Goal: Task Accomplishment & Management: Use online tool/utility

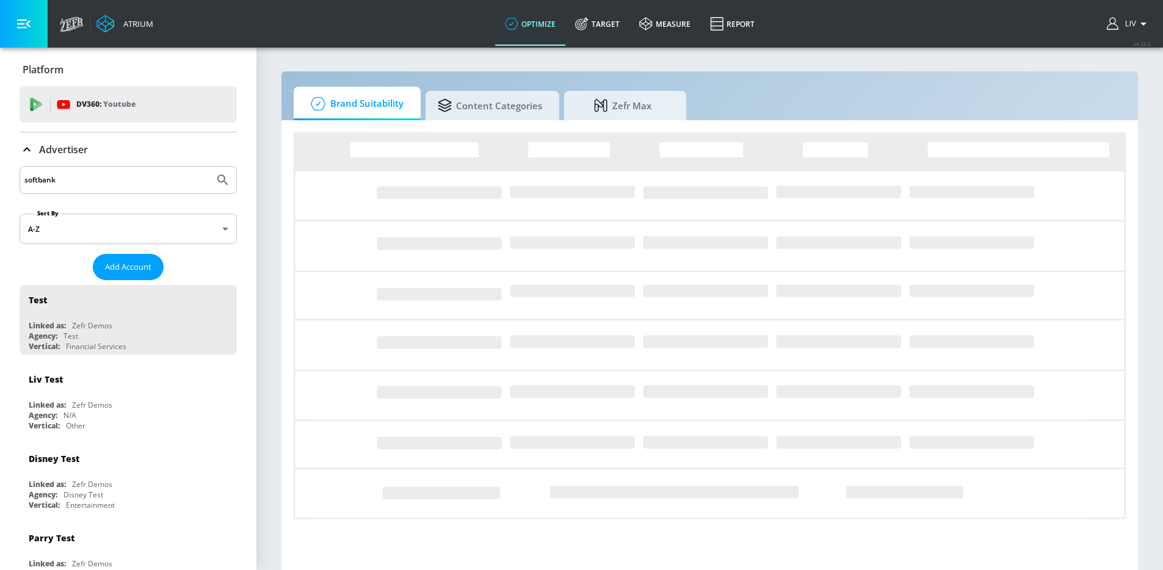
type input "softbank"
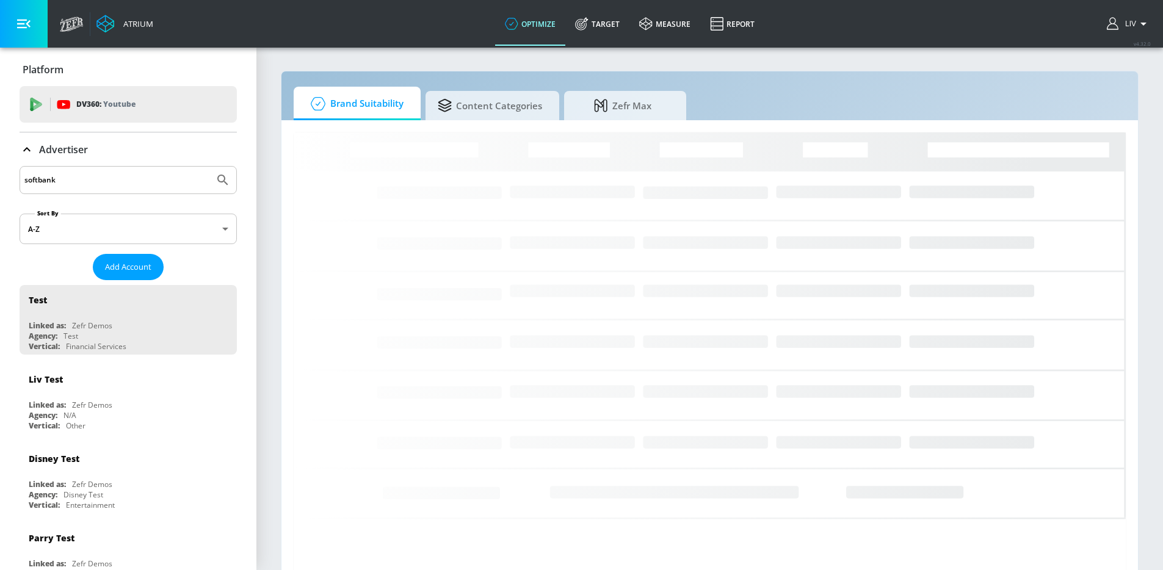
click at [209, 167] on button "Submit Search" at bounding box center [222, 180] width 27 height 27
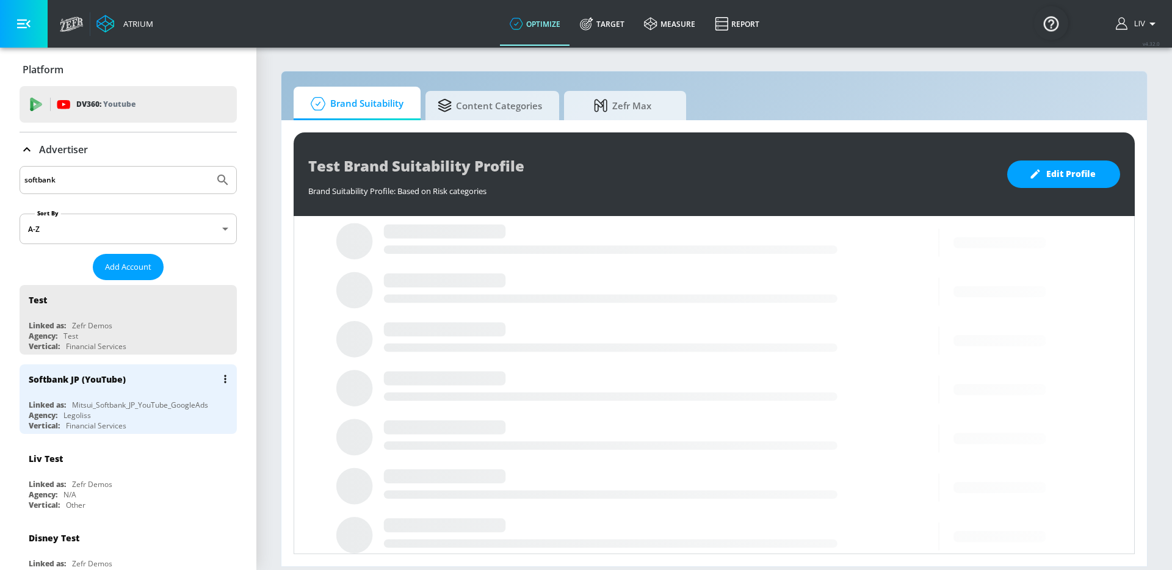
click at [131, 374] on div "Softbank JP (YouTube)" at bounding box center [131, 378] width 205 height 29
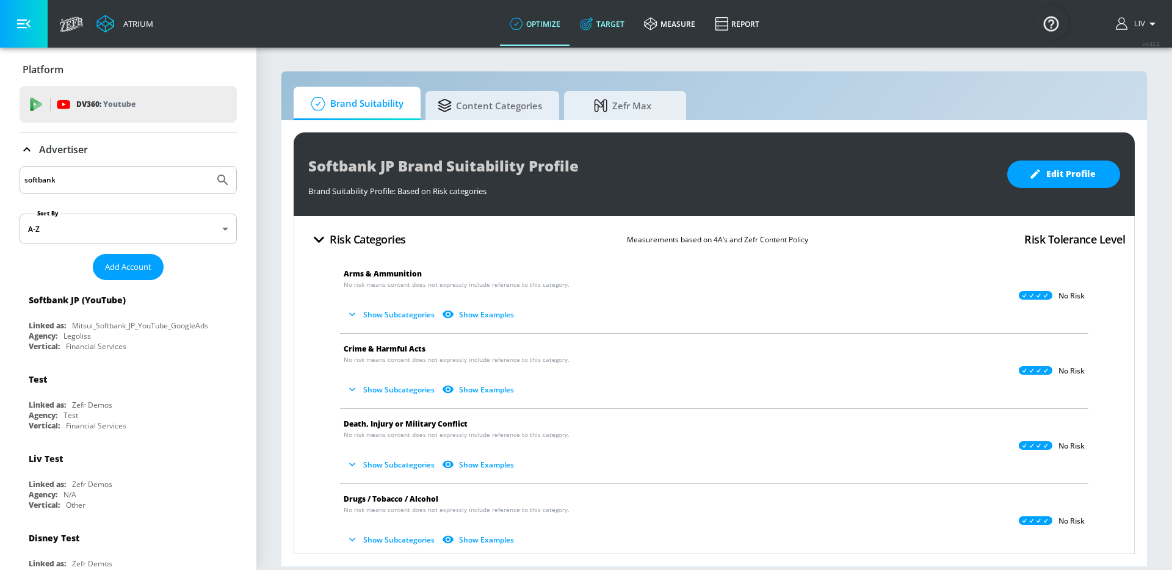
click at [594, 36] on link "Target" at bounding box center [602, 24] width 64 height 44
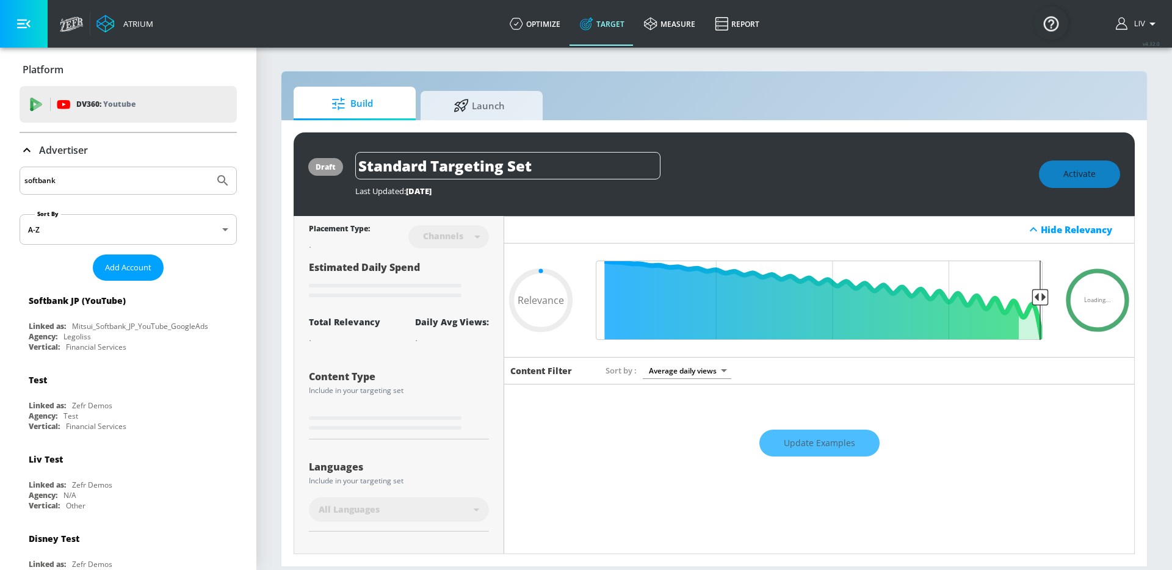
type input "0.05"
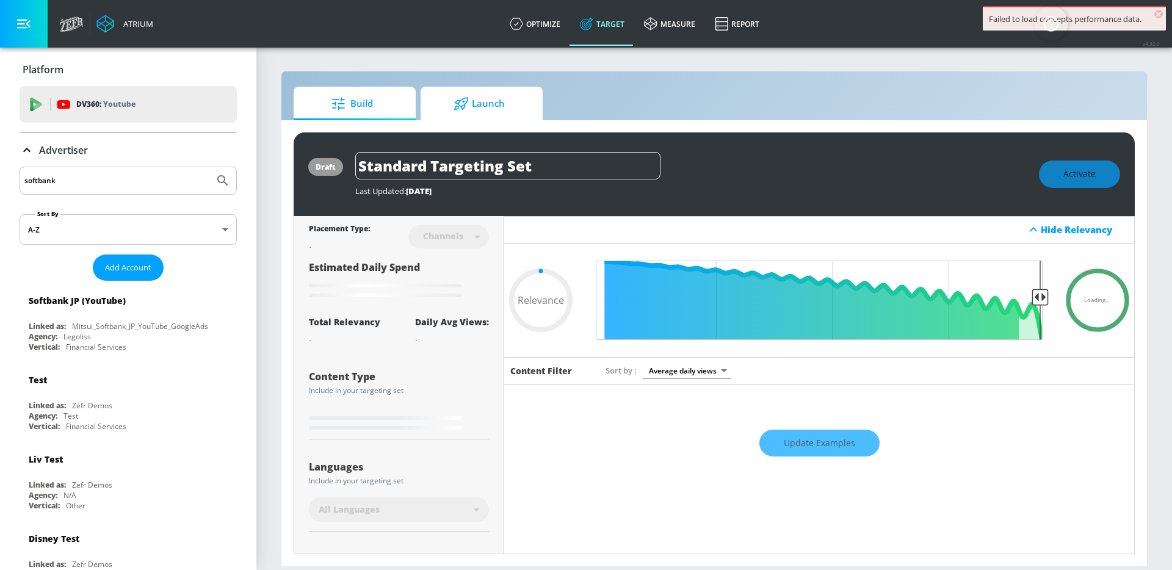
click at [455, 112] on span "Launch" at bounding box center [479, 103] width 93 height 29
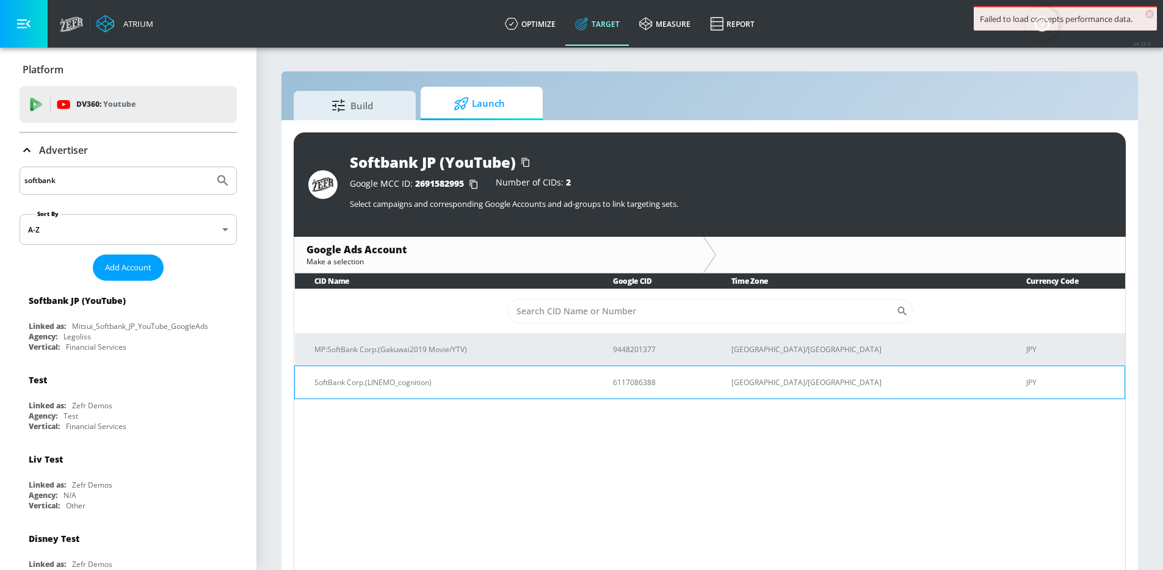
click at [488, 382] on p "SoftBank Corp.(LINEMO_cognition)" at bounding box center [448, 382] width 269 height 13
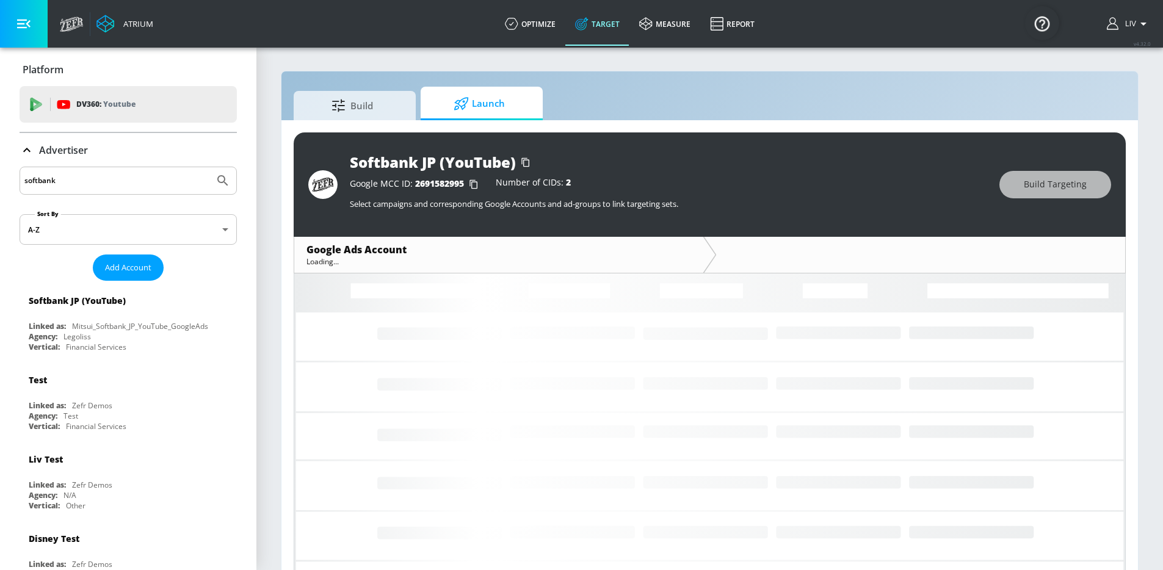
click at [754, 109] on div "Build Launch" at bounding box center [710, 104] width 832 height 34
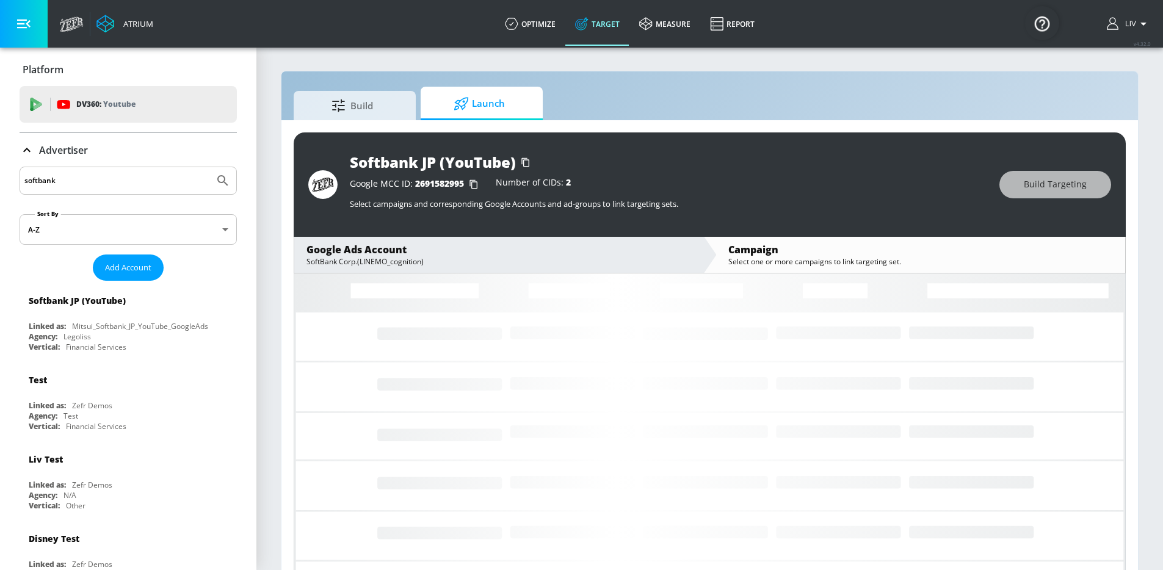
click at [755, 122] on div "Softbank JP (YouTube) Google MCC ID: 2691582995 Number of CIDs: 2 Select campai…" at bounding box center [709, 353] width 857 height 467
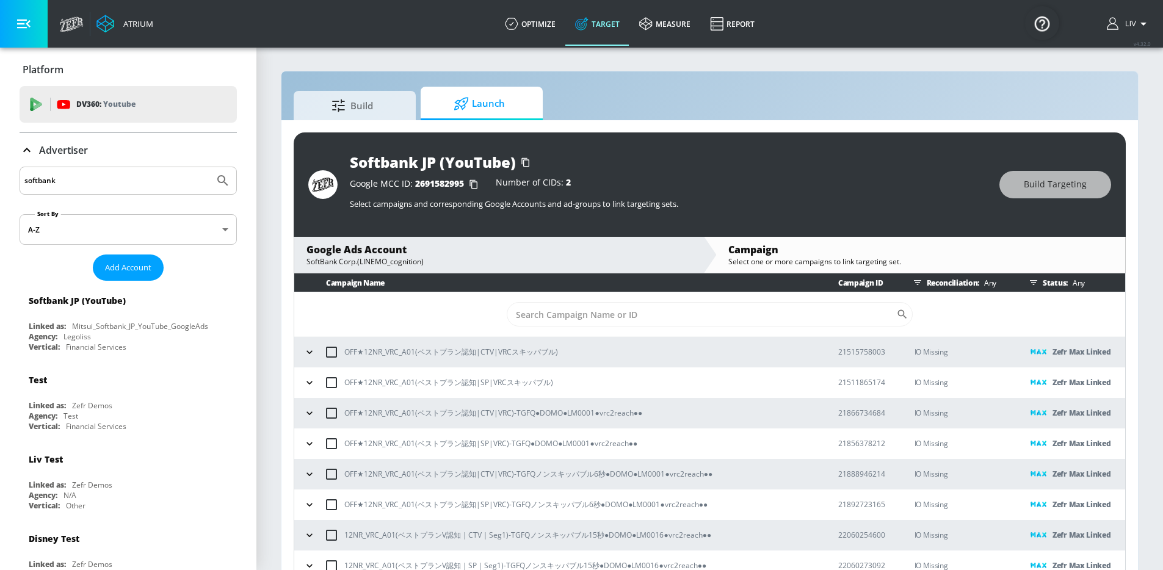
click at [801, 71] on div "Build Launch Softbank JP (YouTube) Google MCC ID: 2691582995 Number of CIDs: 2 …" at bounding box center [710, 329] width 858 height 517
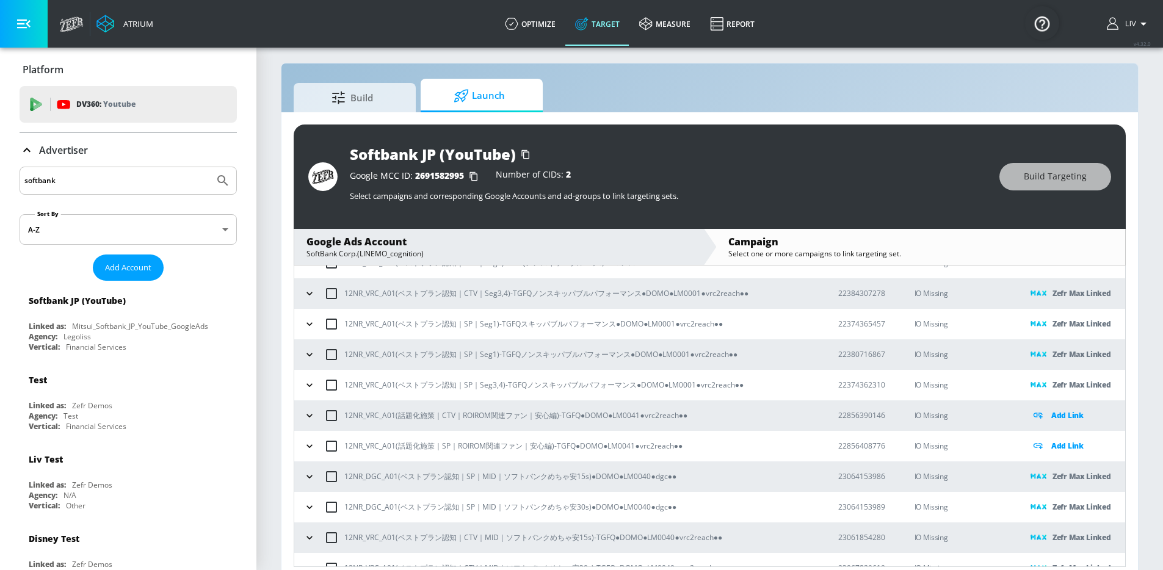
scroll to position [18, 0]
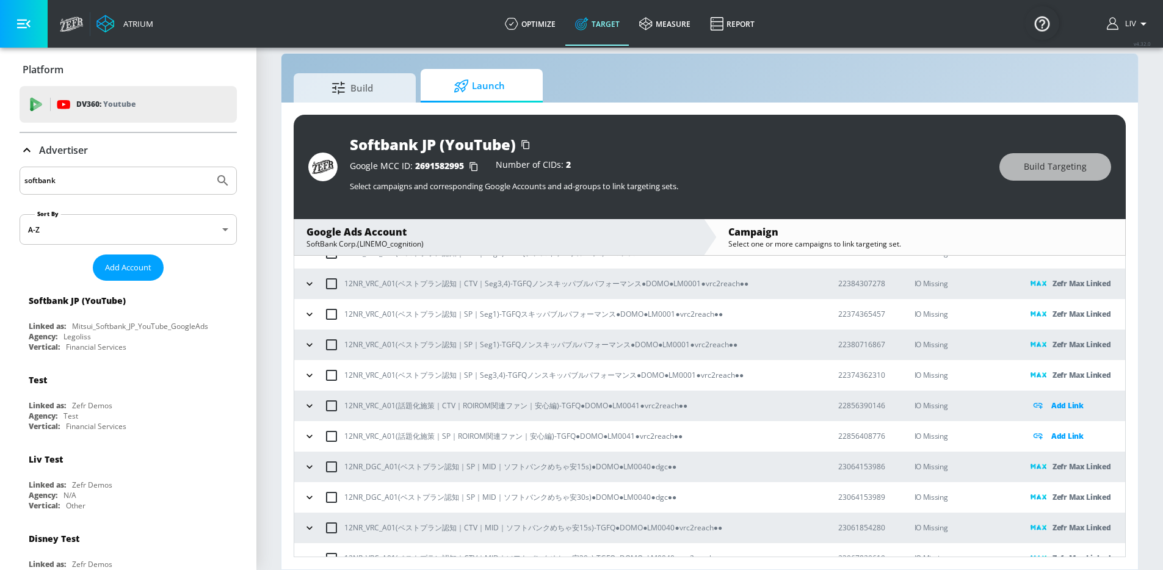
click at [815, 130] on div "Softbank JP (YouTube) Google MCC ID: 2691582995 Number of CIDs: 2 Select campai…" at bounding box center [710, 167] width 832 height 104
